Goal: Task Accomplishment & Management: Complete application form

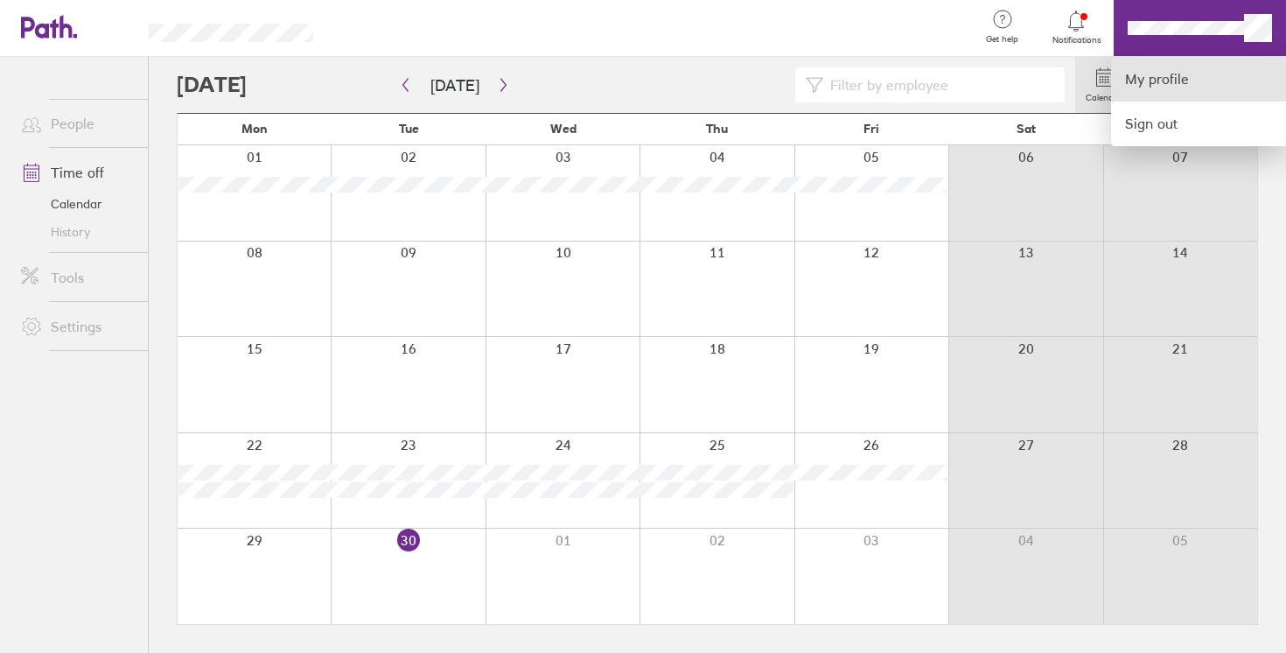
click at [1182, 64] on link "My profile" at bounding box center [1198, 79] width 175 height 45
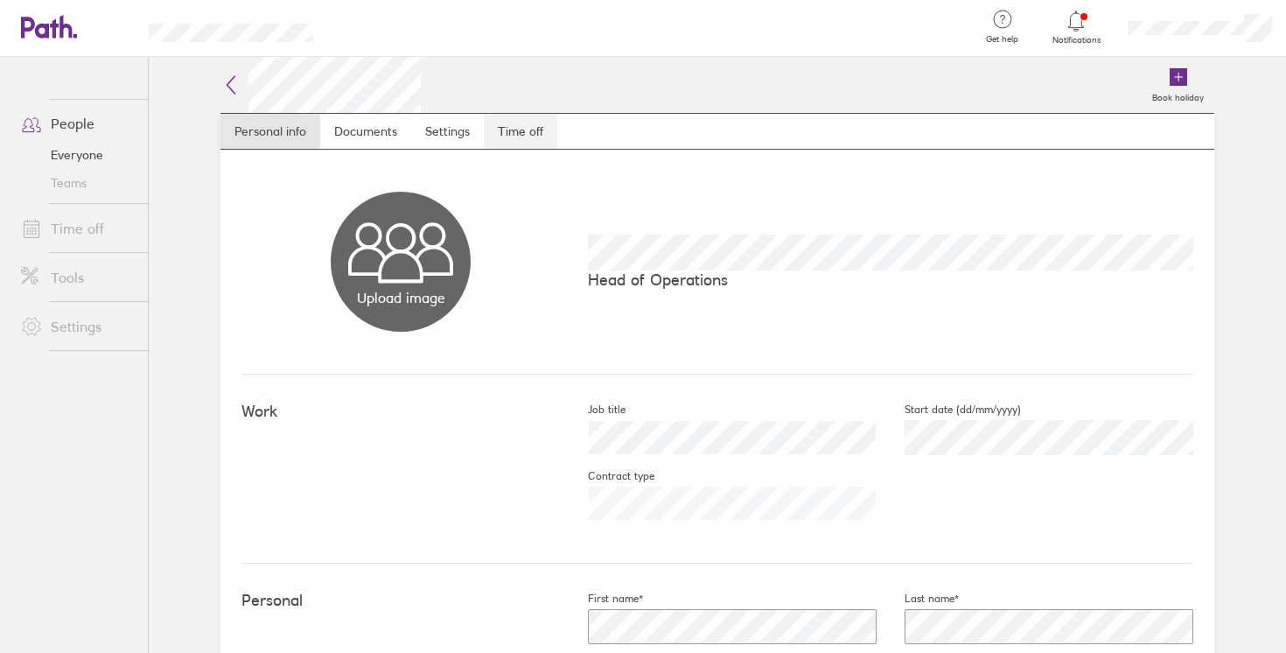
click at [509, 131] on link "Time off" at bounding box center [521, 131] width 74 height 35
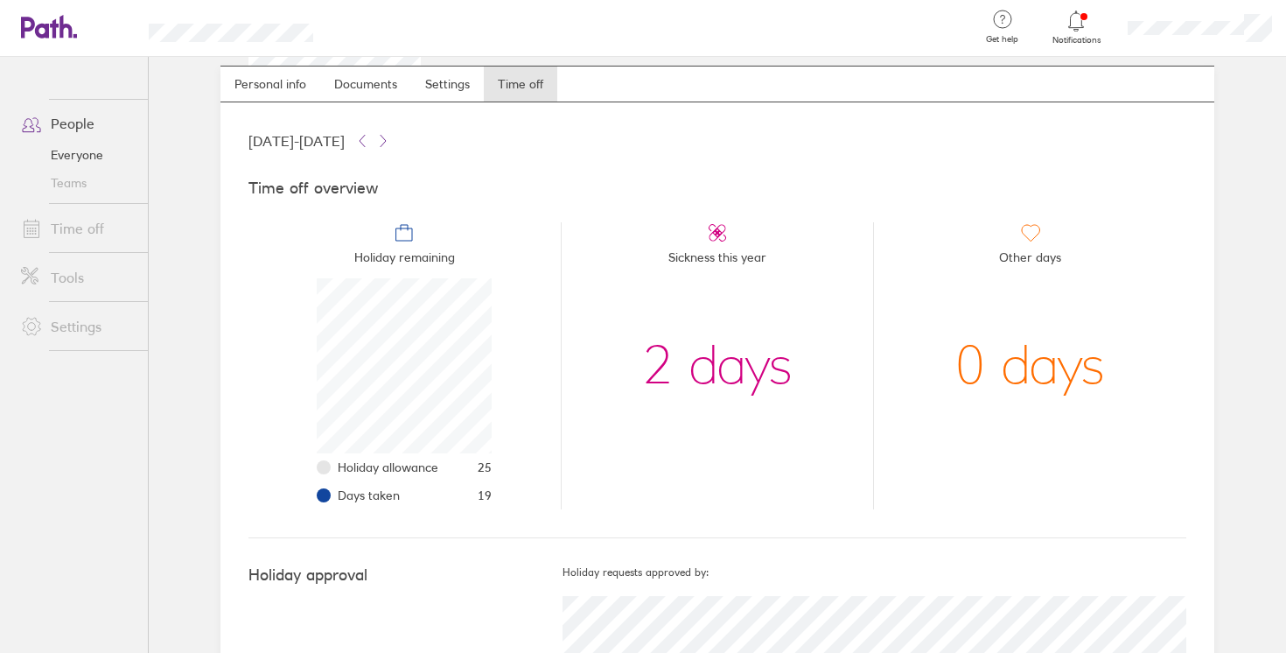
scroll to position [106, 0]
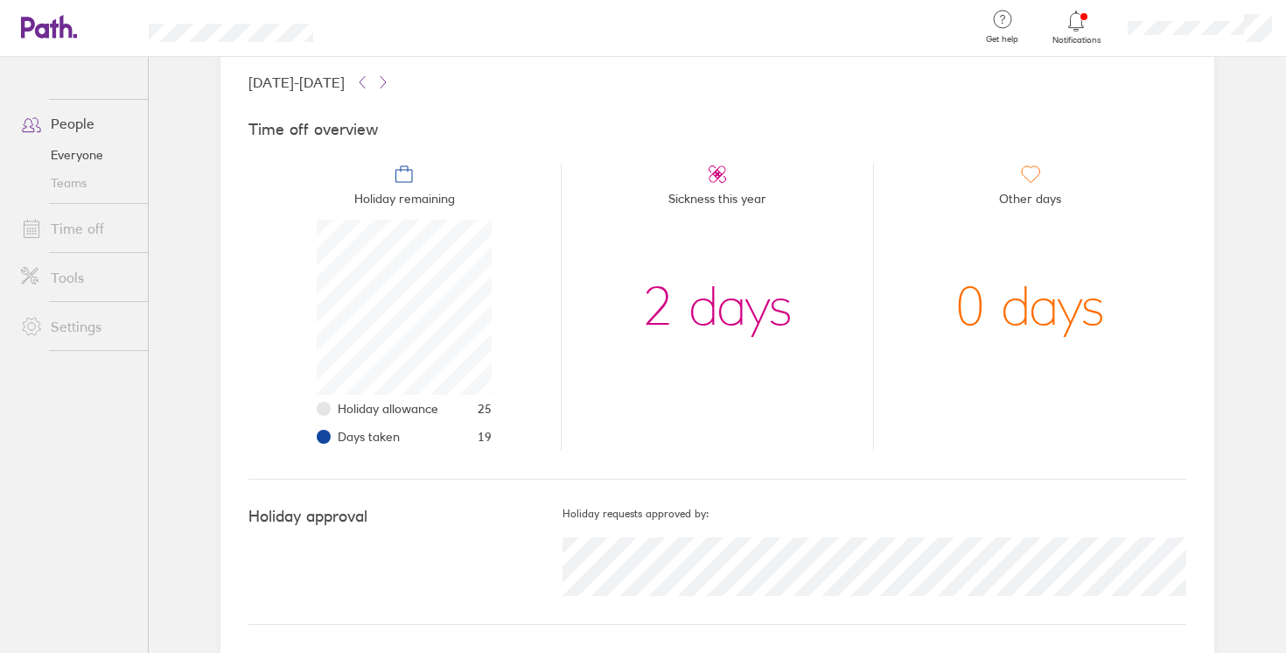
click at [93, 229] on link "Time off" at bounding box center [77, 228] width 141 height 35
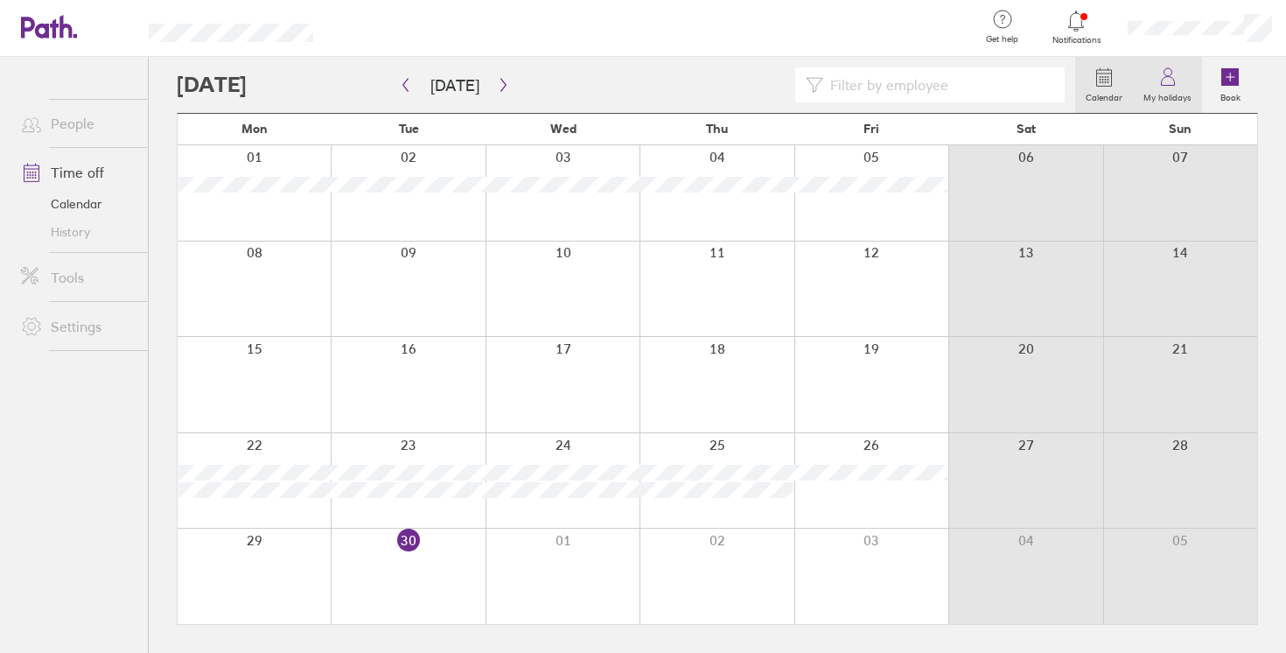
click at [1166, 83] on icon at bounding box center [1168, 77] width 21 height 21
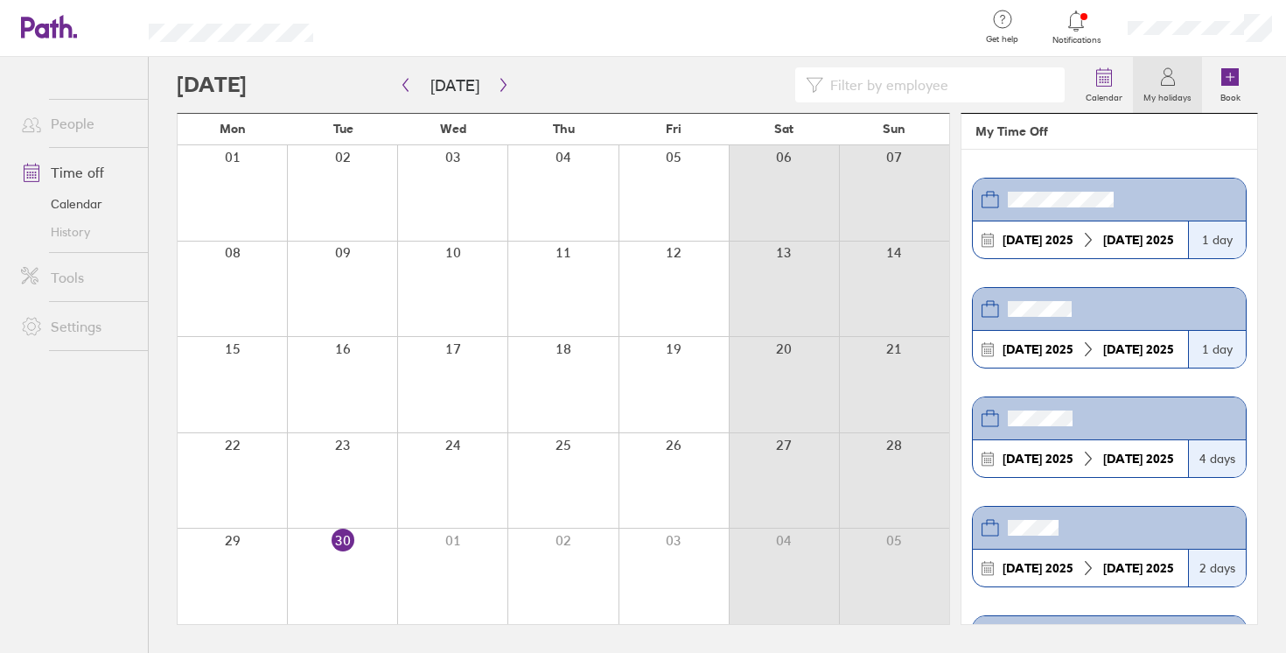
click at [1202, 359] on div "1 day" at bounding box center [1217, 349] width 58 height 37
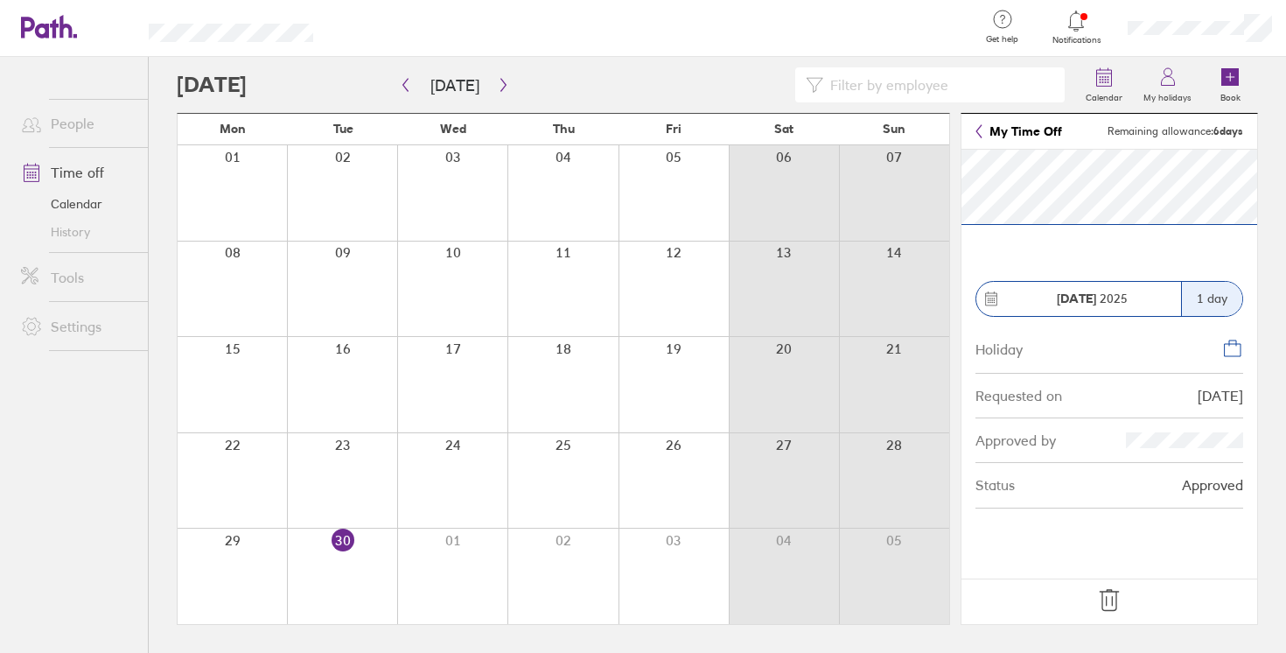
click at [1211, 300] on div "1 day" at bounding box center [1211, 299] width 61 height 34
click at [980, 122] on header "My Time Off Remaining allowance: 6 days" at bounding box center [1110, 132] width 296 height 36
click at [977, 132] on icon at bounding box center [979, 131] width 7 height 14
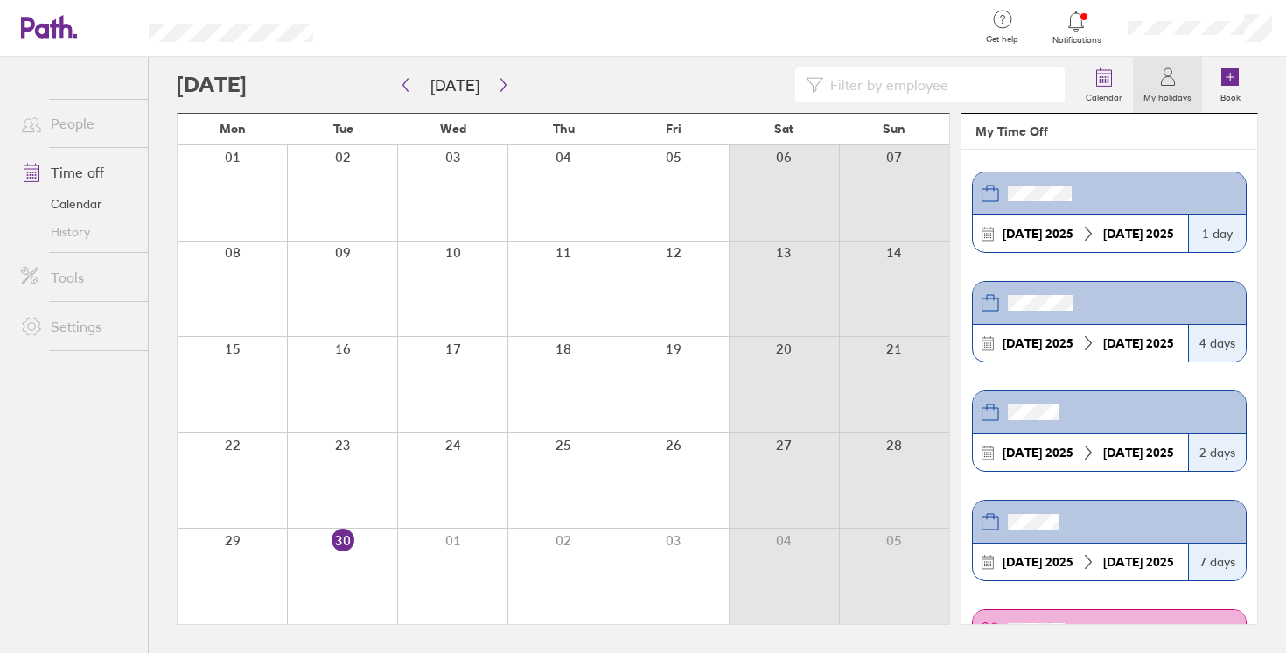
scroll to position [116, 0]
click at [497, 84] on icon "button" at bounding box center [503, 85] width 13 height 14
click at [498, 81] on icon "button" at bounding box center [503, 85] width 13 height 14
click at [249, 287] on div at bounding box center [232, 289] width 109 height 95
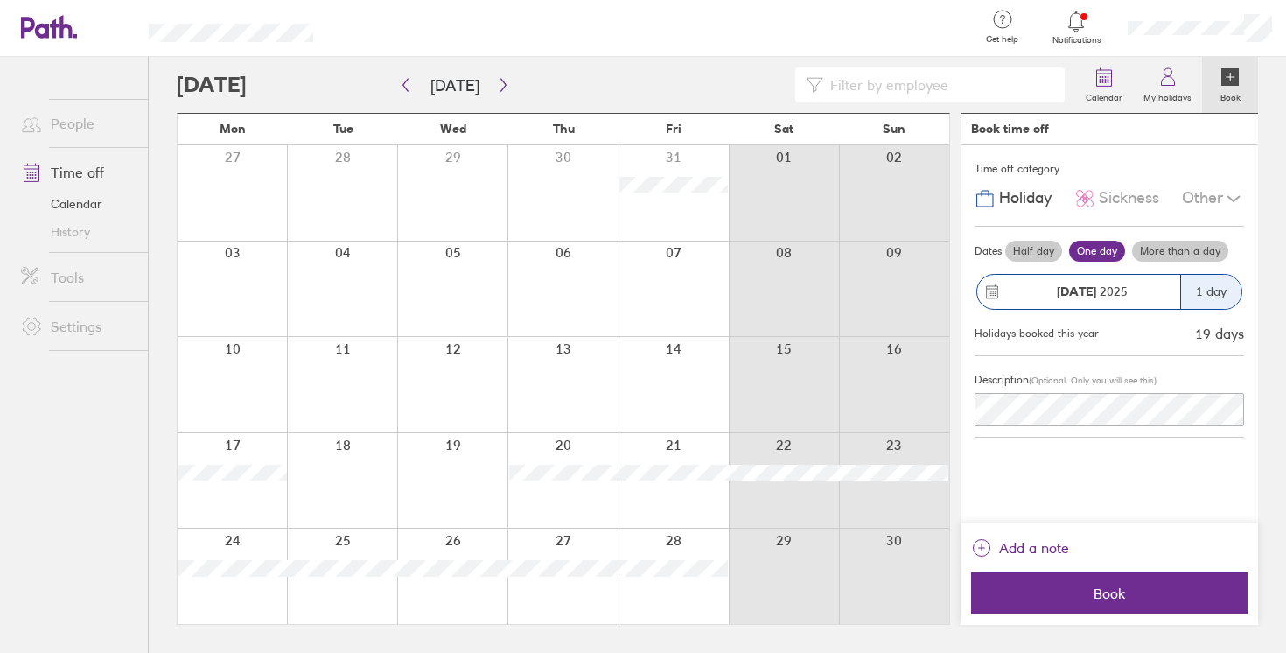
click at [1187, 245] on label "More than a day" at bounding box center [1180, 251] width 96 height 21
click at [0, 0] on input "More than a day" at bounding box center [0, 0] width 0 height 0
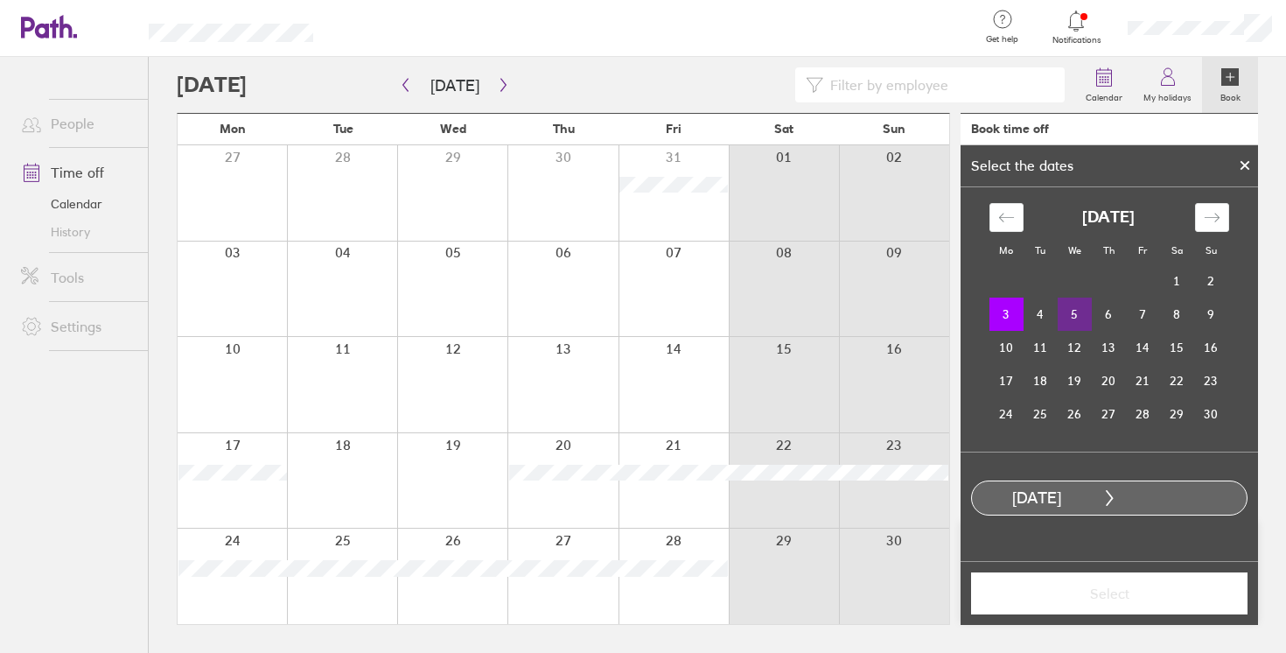
click at [1074, 311] on td "5" at bounding box center [1075, 314] width 34 height 33
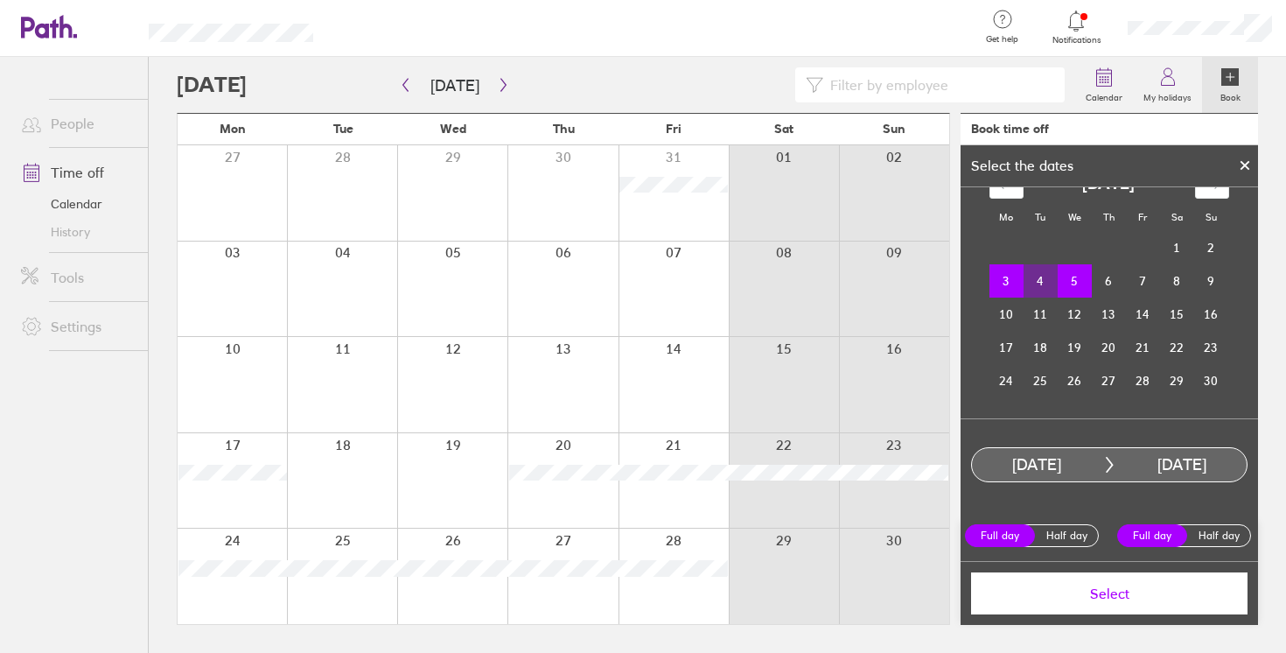
click at [1057, 543] on label "Half day" at bounding box center [1067, 535] width 70 height 21
click at [0, 0] on input "Half day" at bounding box center [0, 0] width 0 height 0
click at [1006, 540] on label "Full day" at bounding box center [1000, 535] width 70 height 21
click at [0, 0] on input "Full day" at bounding box center [0, 0] width 0 height 0
click at [1102, 605] on button "Select" at bounding box center [1109, 593] width 277 height 42
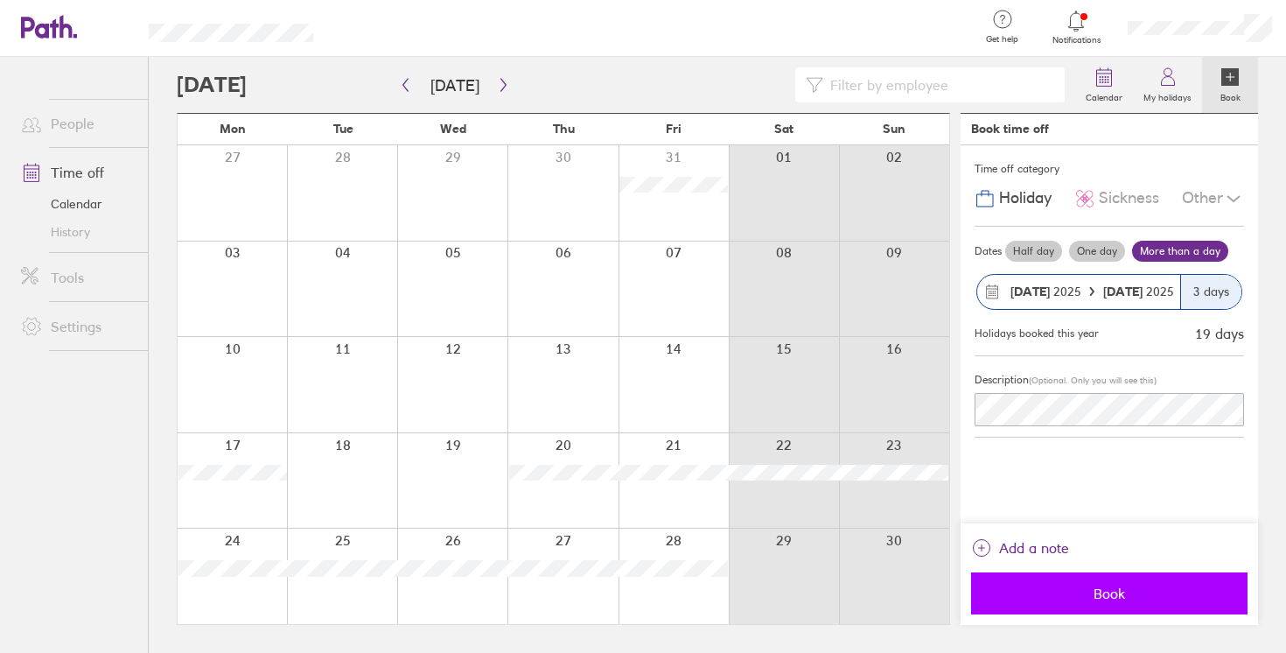
click at [1110, 601] on button "Book" at bounding box center [1109, 593] width 277 height 42
